Goal: Task Accomplishment & Management: Use online tool/utility

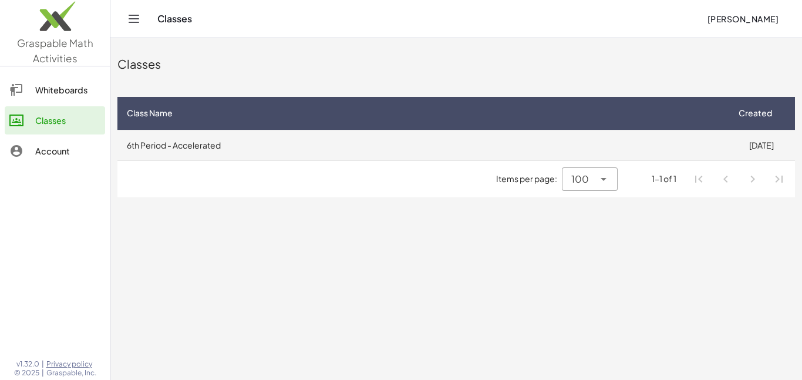
click at [461, 149] on td "6th Period - Accelerated" at bounding box center [422, 145] width 610 height 31
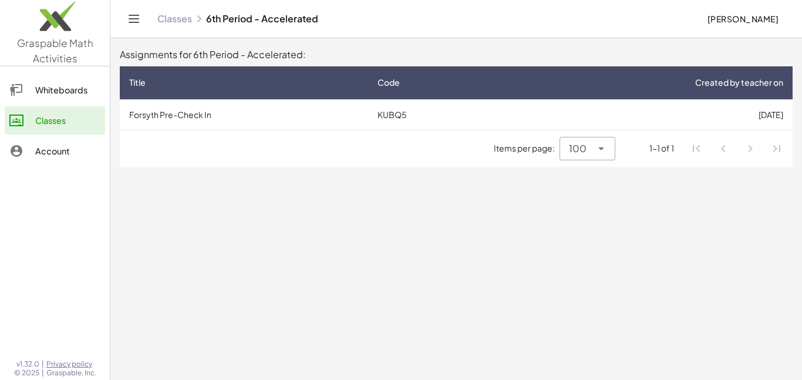
click at [720, 147] on li "Pagination Navigation" at bounding box center [723, 148] width 21 height 21
click at [545, 146] on span "Items per page:" at bounding box center [527, 148] width 66 height 12
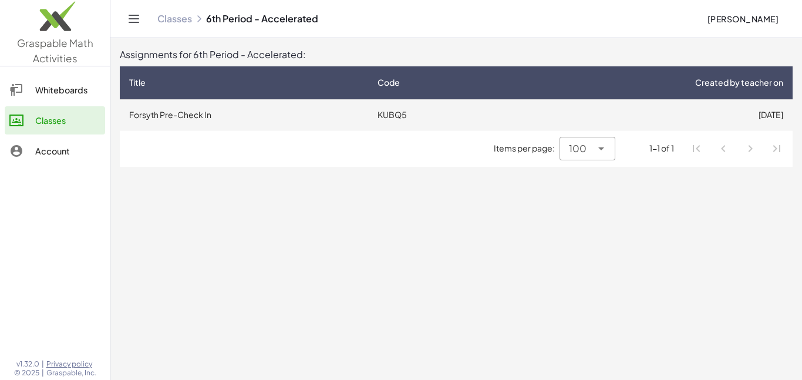
click at [497, 118] on td "KUBQ5" at bounding box center [433, 114] width 131 height 31
